Goal: Information Seeking & Learning: Check status

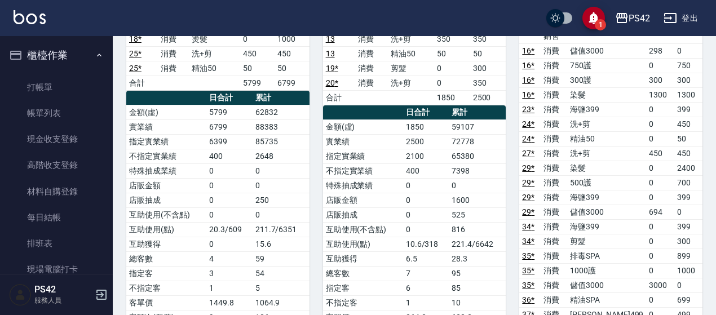
scroll to position [276, 0]
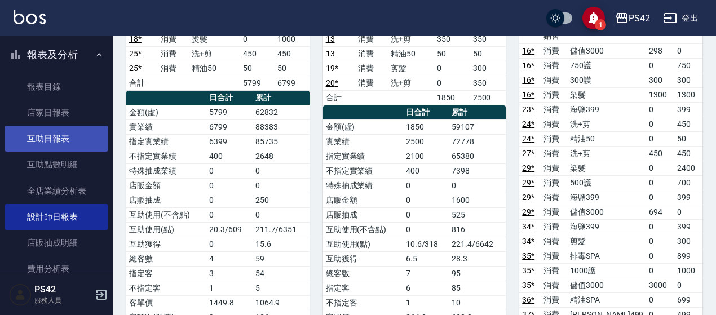
click at [30, 134] on link "互助日報表" at bounding box center [57, 139] width 104 height 26
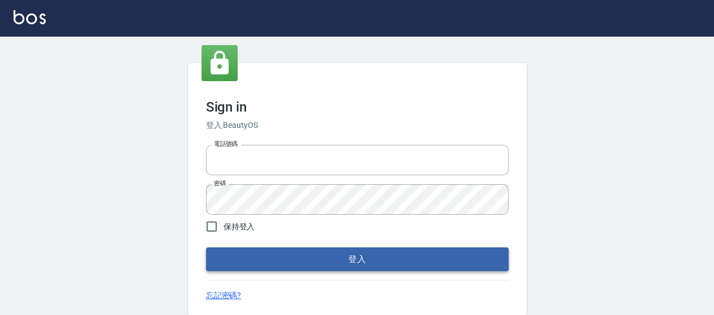
type input "0426657169"
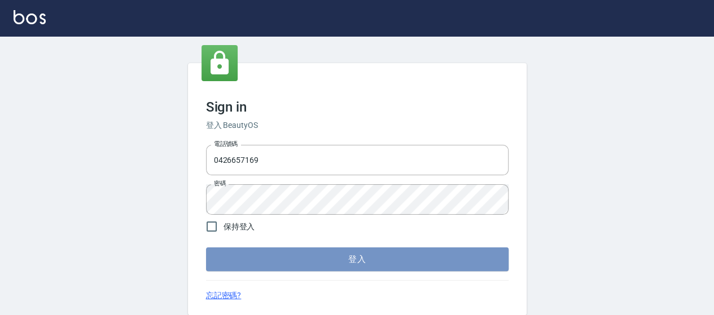
click at [291, 252] on button "登入" at bounding box center [357, 260] width 302 height 24
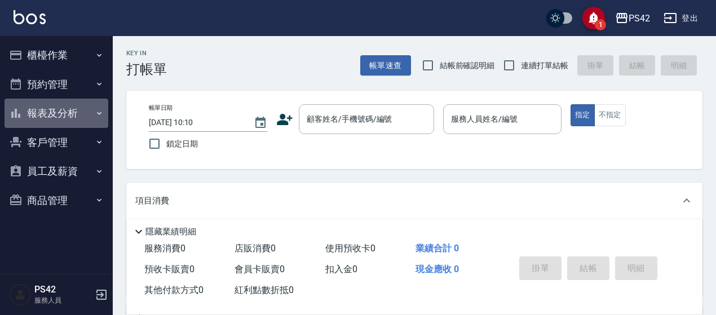
drag, startPoint x: 72, startPoint y: 104, endPoint x: 62, endPoint y: 108, distance: 10.9
click at [71, 104] on button "報表及分析" at bounding box center [57, 113] width 104 height 29
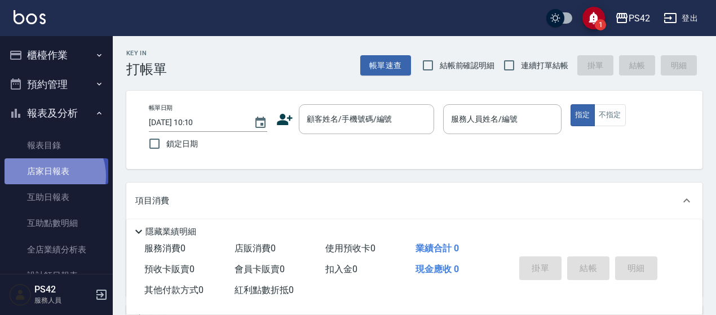
click at [49, 177] on link "店家日報表" at bounding box center [57, 172] width 104 height 26
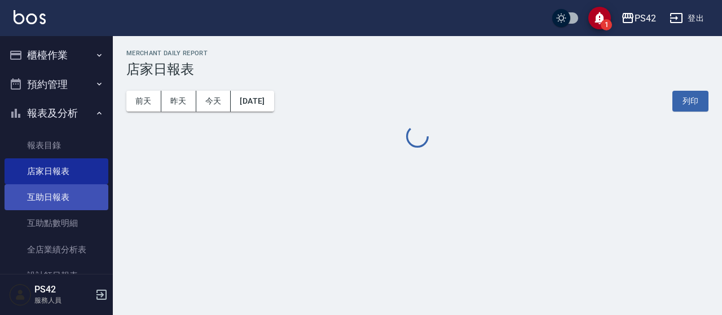
click at [43, 209] on link "互助日報表" at bounding box center [57, 197] width 104 height 26
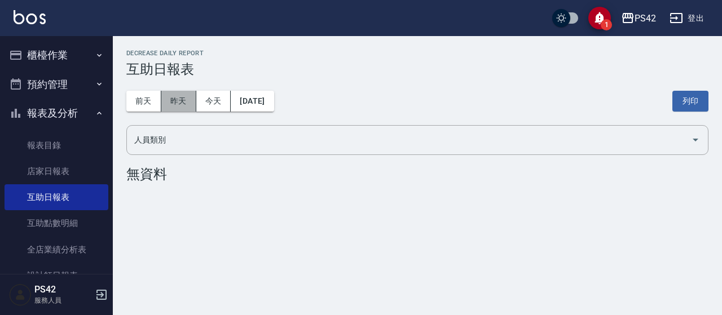
click at [183, 105] on button "昨天" at bounding box center [178, 101] width 35 height 21
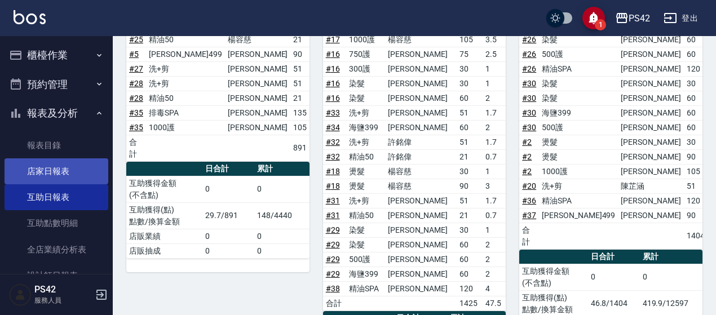
scroll to position [564, 0]
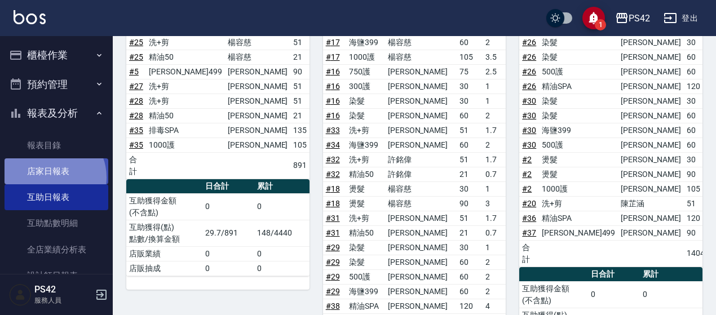
click at [51, 178] on link "店家日報表" at bounding box center [57, 172] width 104 height 26
